Goal: Task Accomplishment & Management: Manage account settings

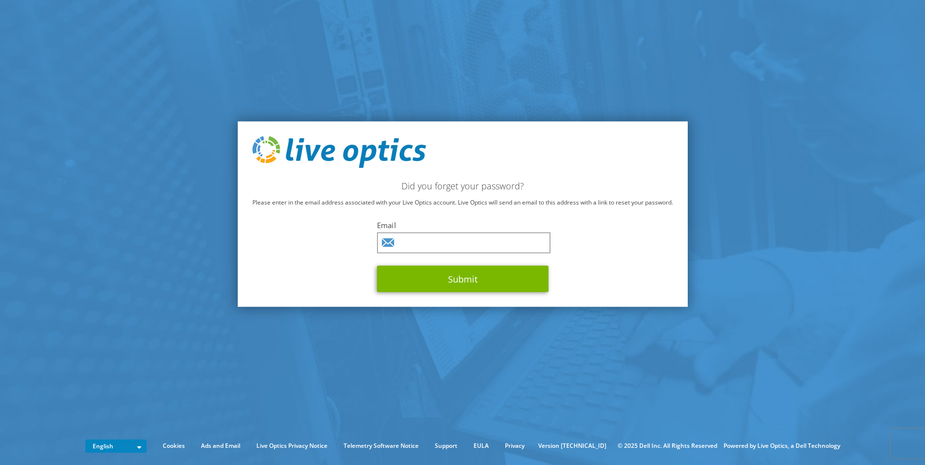
click at [546, 243] on span at bounding box center [545, 243] width 8 height 8
type input "borcemitreski@brileyfin.com"
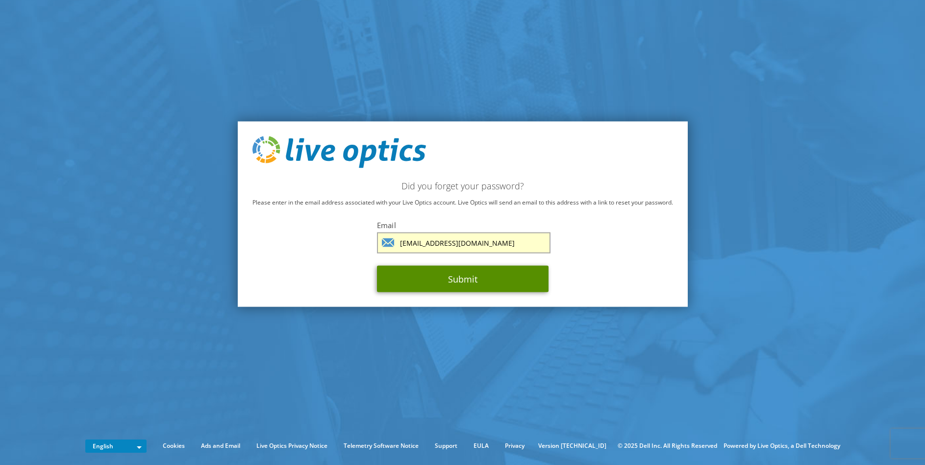
click at [468, 280] on button "Submit" at bounding box center [463, 279] width 172 height 26
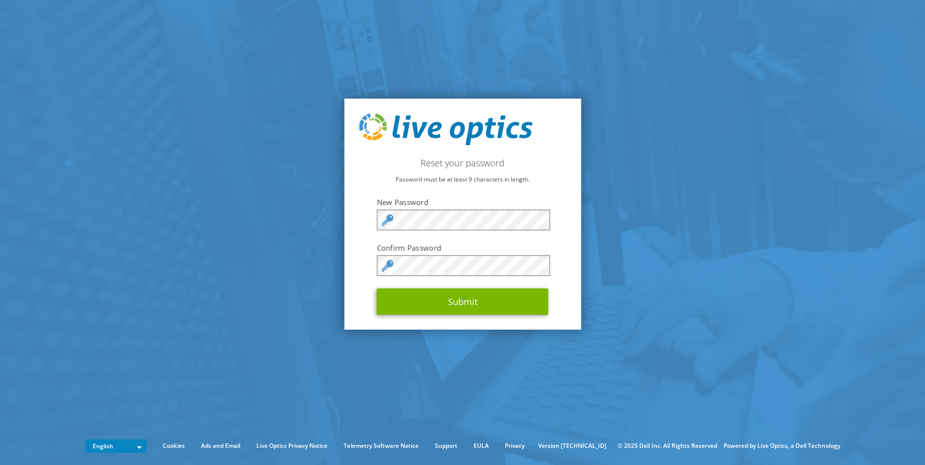
click at [545, 220] on span at bounding box center [545, 220] width 8 height 8
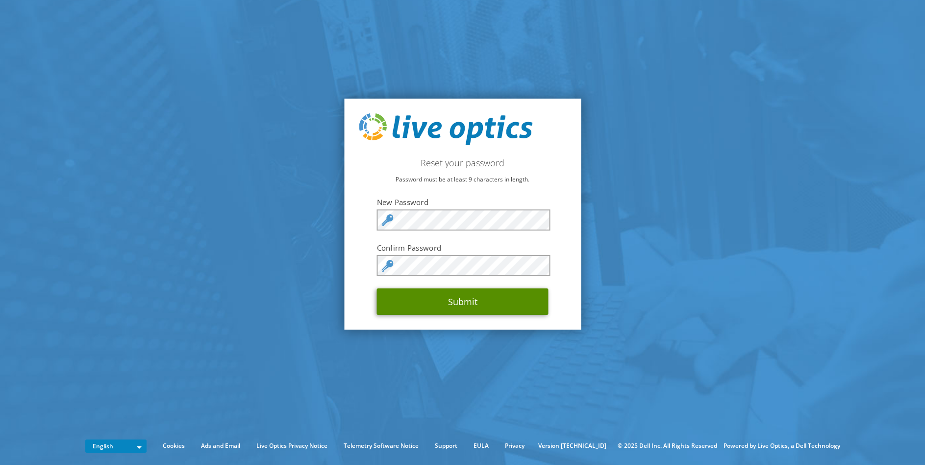
click at [502, 299] on button "Submit" at bounding box center [463, 301] width 172 height 26
